Goal: Information Seeking & Learning: Learn about a topic

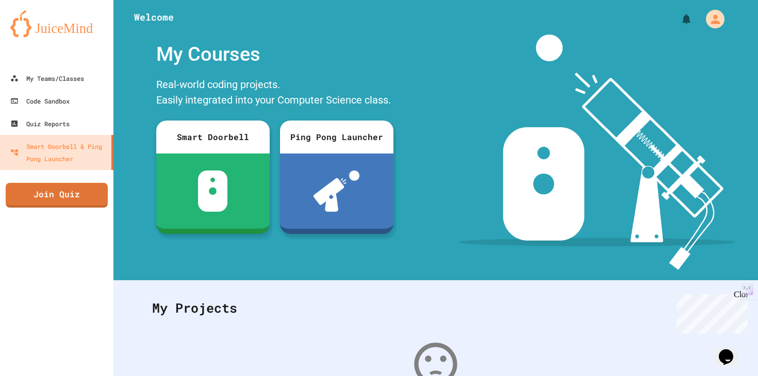
scroll to position [5, 0]
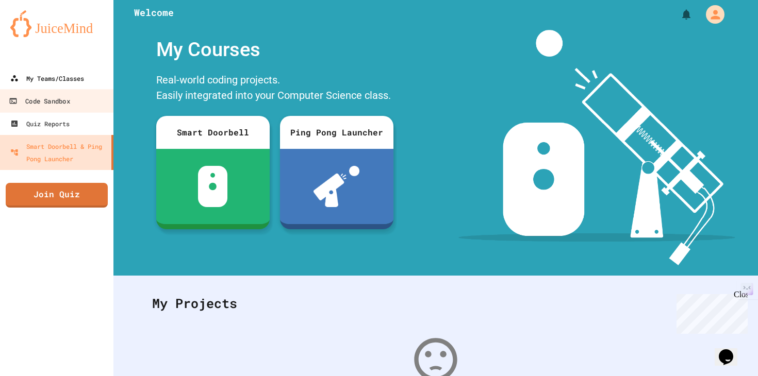
click at [67, 85] on link "My Teams/Classes" at bounding box center [56, 78] width 113 height 23
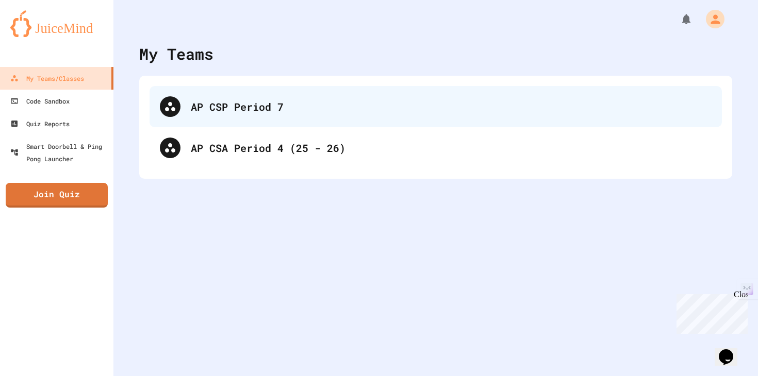
click at [217, 125] on div "AP CSP Period 7" at bounding box center [436, 106] width 572 height 41
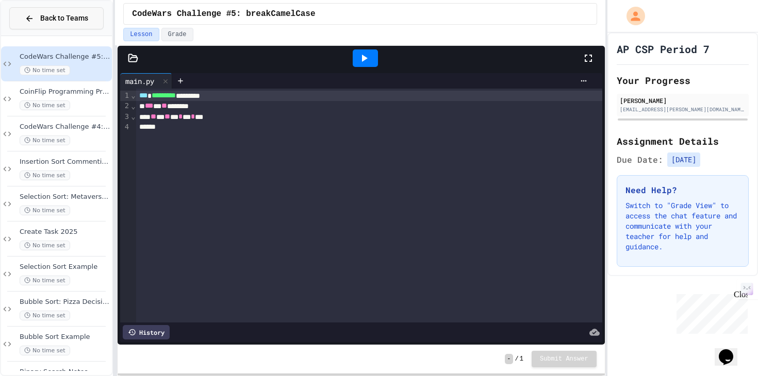
click at [75, 19] on span "Back to Teams" at bounding box center [64, 18] width 48 height 11
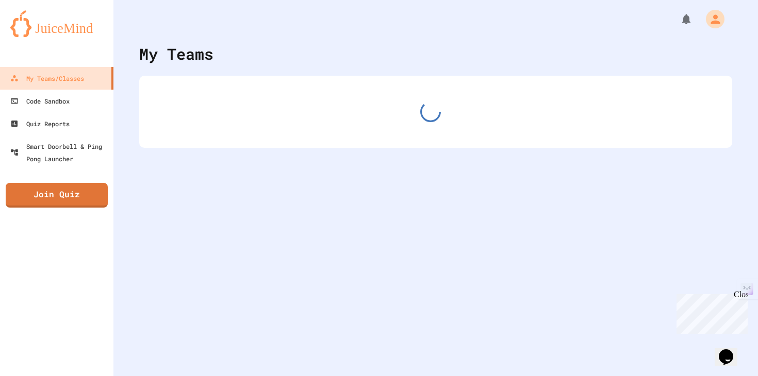
click at [75, 19] on img at bounding box center [56, 23] width 93 height 27
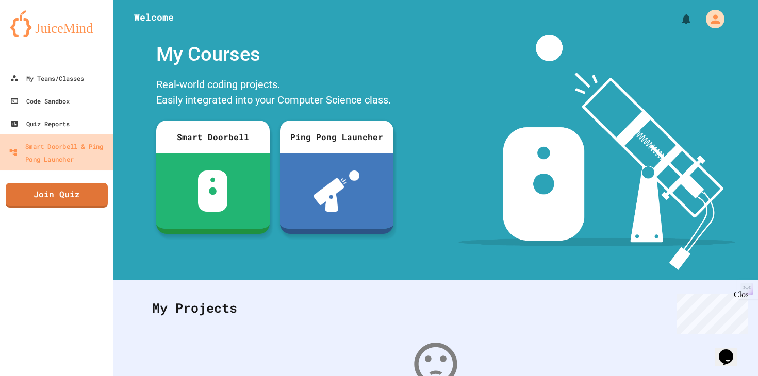
click at [66, 155] on div "Smart Doorbell & Ping Pong Launcher" at bounding box center [59, 152] width 100 height 25
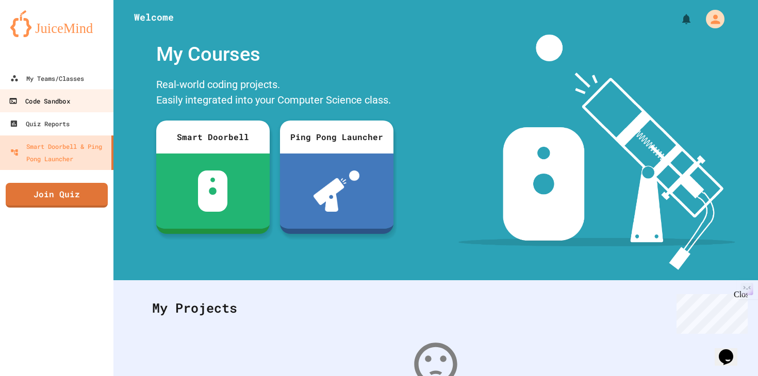
click at [70, 107] on link "Code Sandbox" at bounding box center [56, 100] width 117 height 23
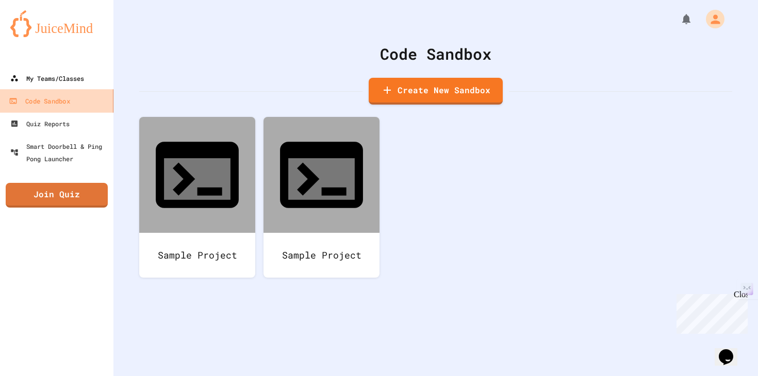
click at [71, 84] on div "My Teams/Classes" at bounding box center [47, 78] width 74 height 12
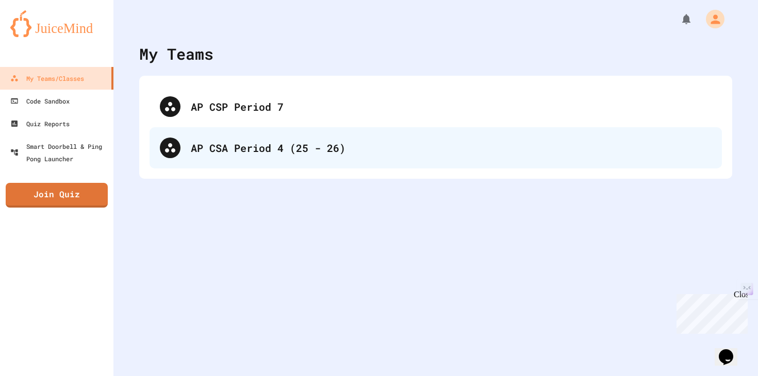
click at [199, 138] on div "AP CSA Period 4 (25 - 26)" at bounding box center [436, 147] width 572 height 41
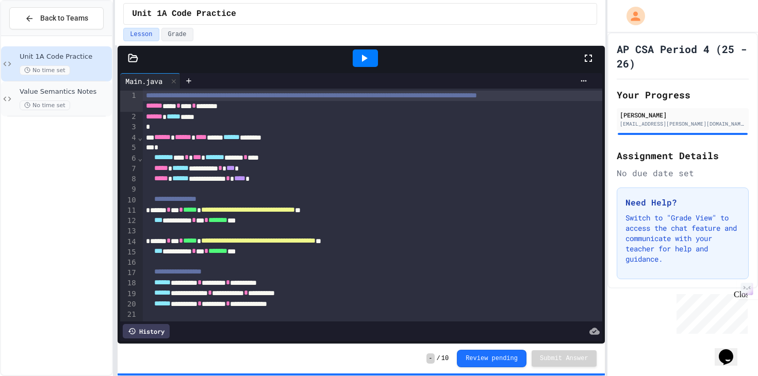
click at [87, 102] on div "No time set" at bounding box center [65, 106] width 90 height 10
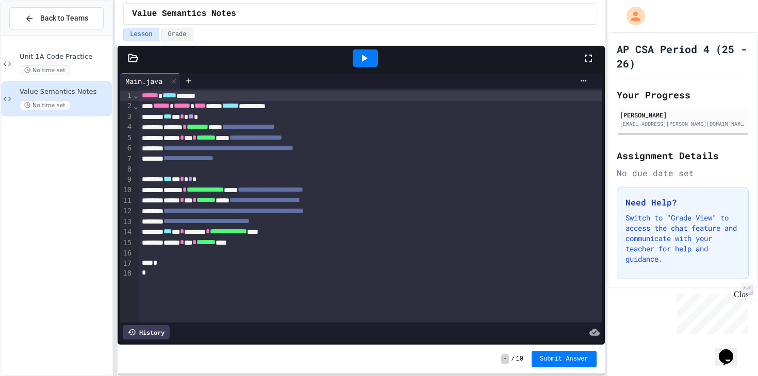
click at [155, 81] on div "Main.java" at bounding box center [143, 81] width 47 height 11
click at [192, 77] on icon at bounding box center [189, 81] width 8 height 8
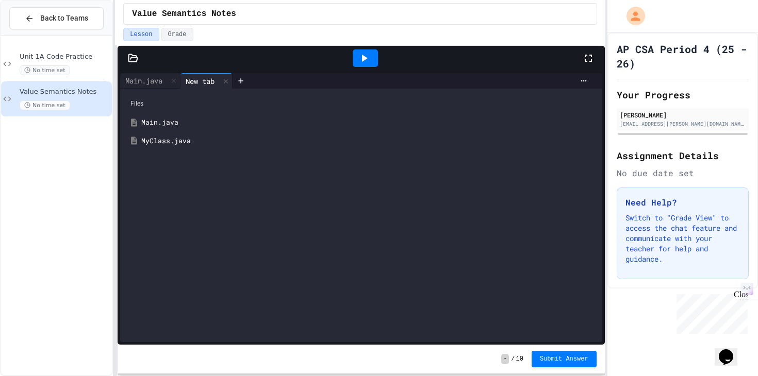
click at [167, 143] on div "MyClass.java" at bounding box center [368, 141] width 454 height 10
click at [154, 79] on div "Main.java" at bounding box center [143, 80] width 47 height 11
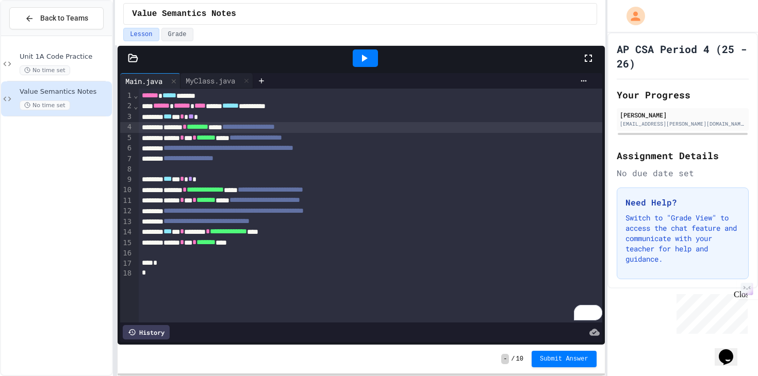
click at [175, 127] on div "**********" at bounding box center [371, 127] width 464 height 10
